Goal: Task Accomplishment & Management: Use online tool/utility

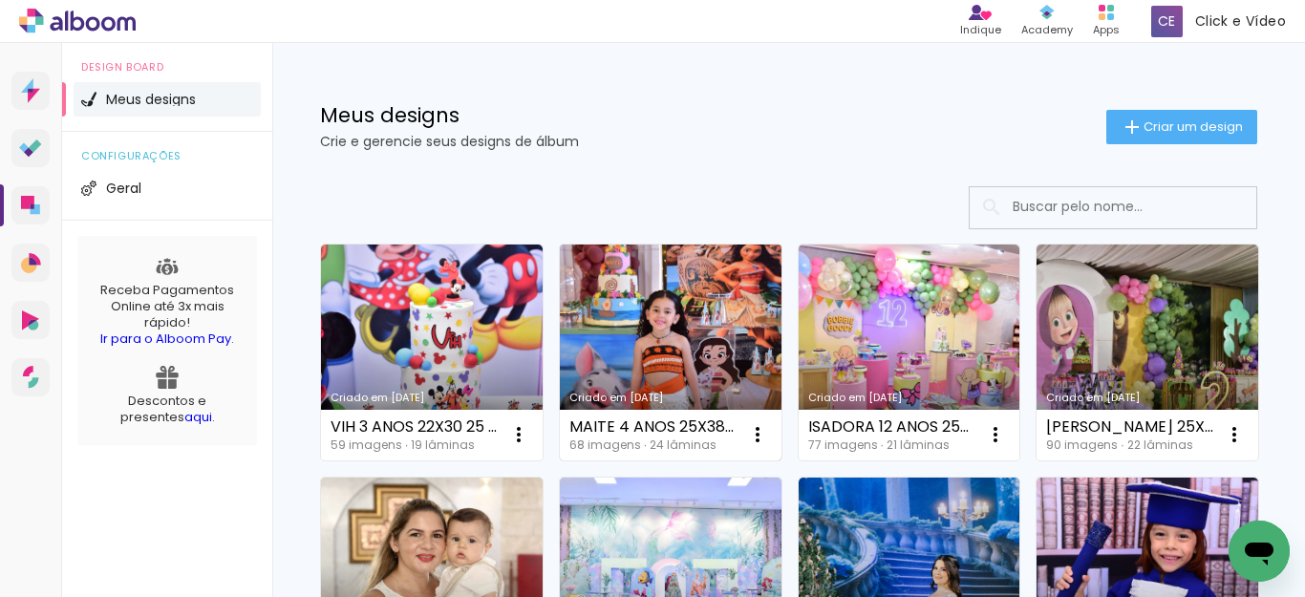
click at [686, 322] on link "Criado em [DATE]" at bounding box center [671, 353] width 222 height 216
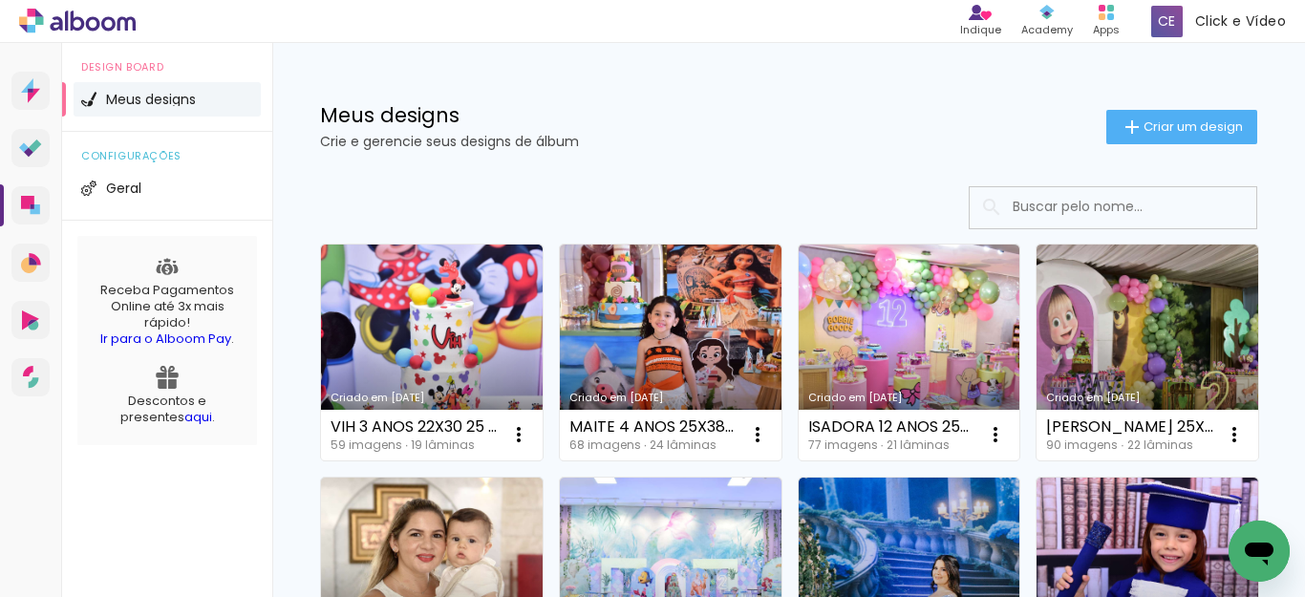
click at [0, 0] on neon-animated-pages "Confirmar Cancelar" at bounding box center [0, 0] width 0 height 0
